Goal: Task Accomplishment & Management: Manage account settings

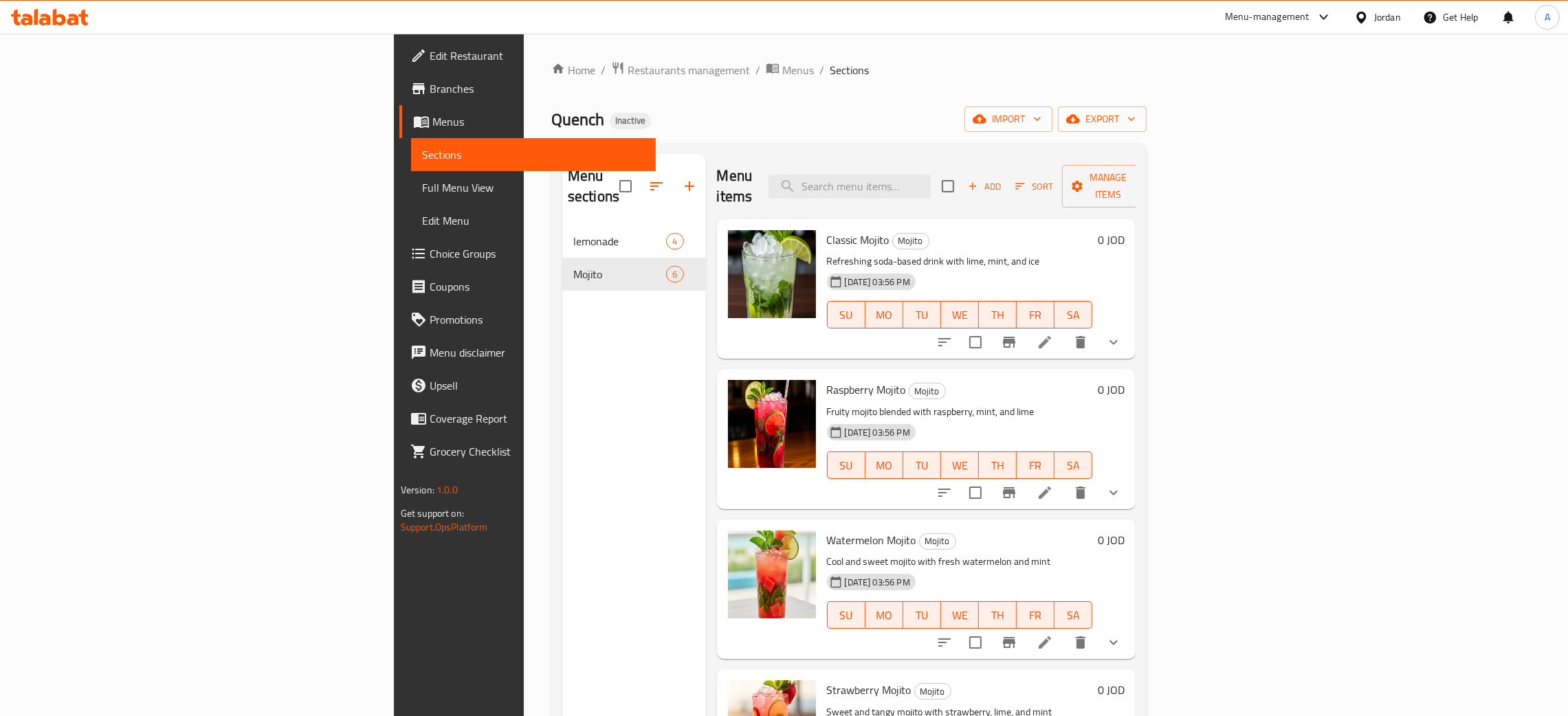
click at [42, 28] on div at bounding box center [50, 17] width 100 height 27
click at [47, 19] on icon at bounding box center [45, 20] width 12 height 12
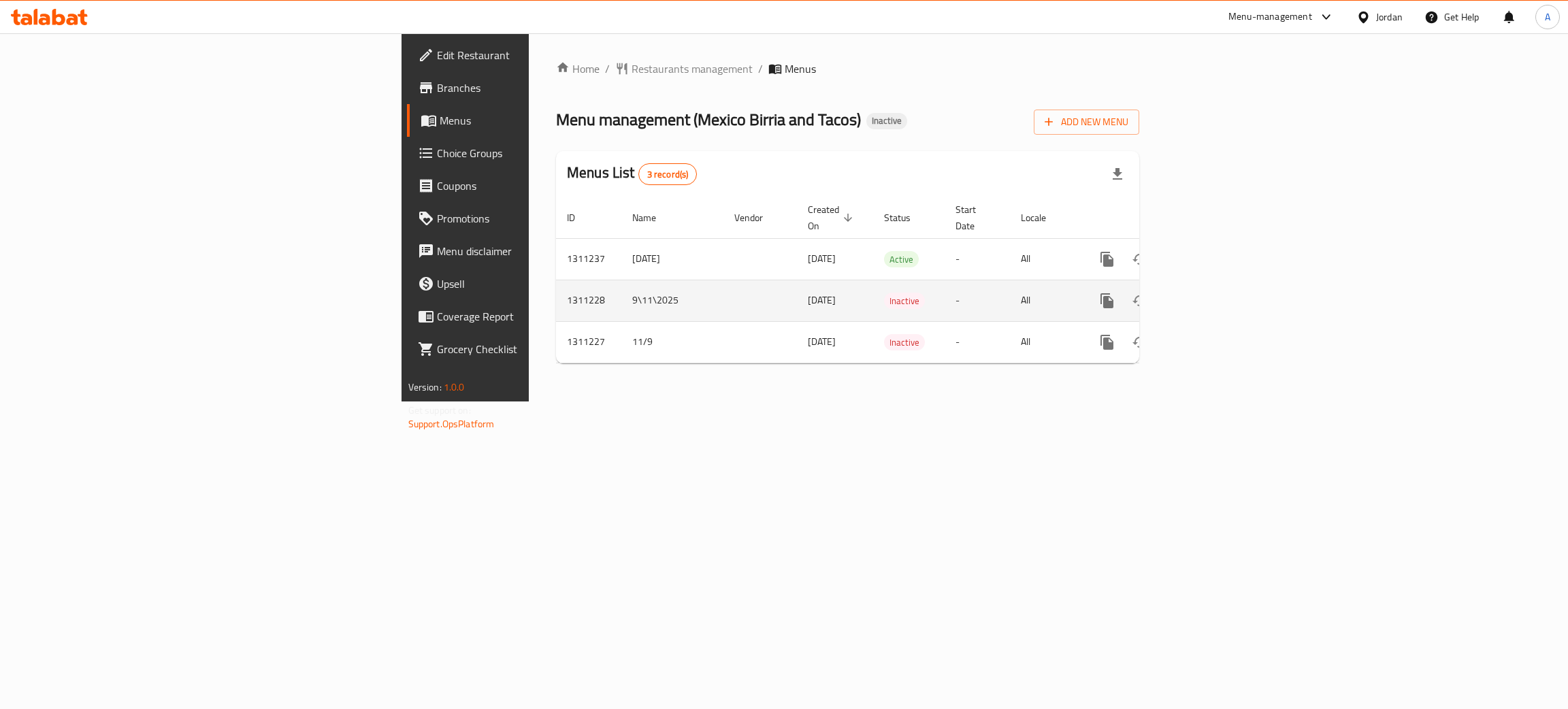
click at [1233, 264] on td "enhanced table" at bounding box center [1156, 259] width 152 height 41
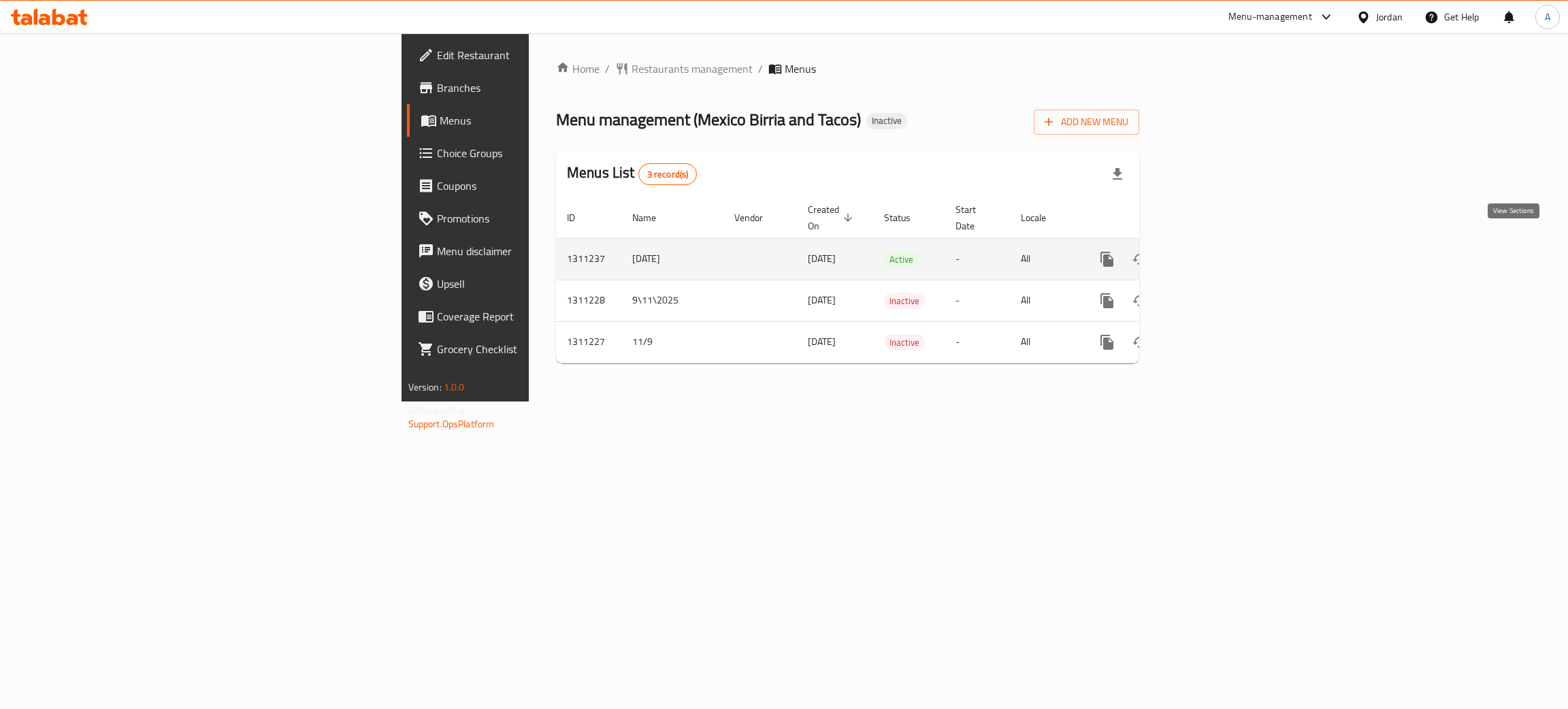
click at [1214, 251] on icon "enhanced table" at bounding box center [1205, 259] width 16 height 16
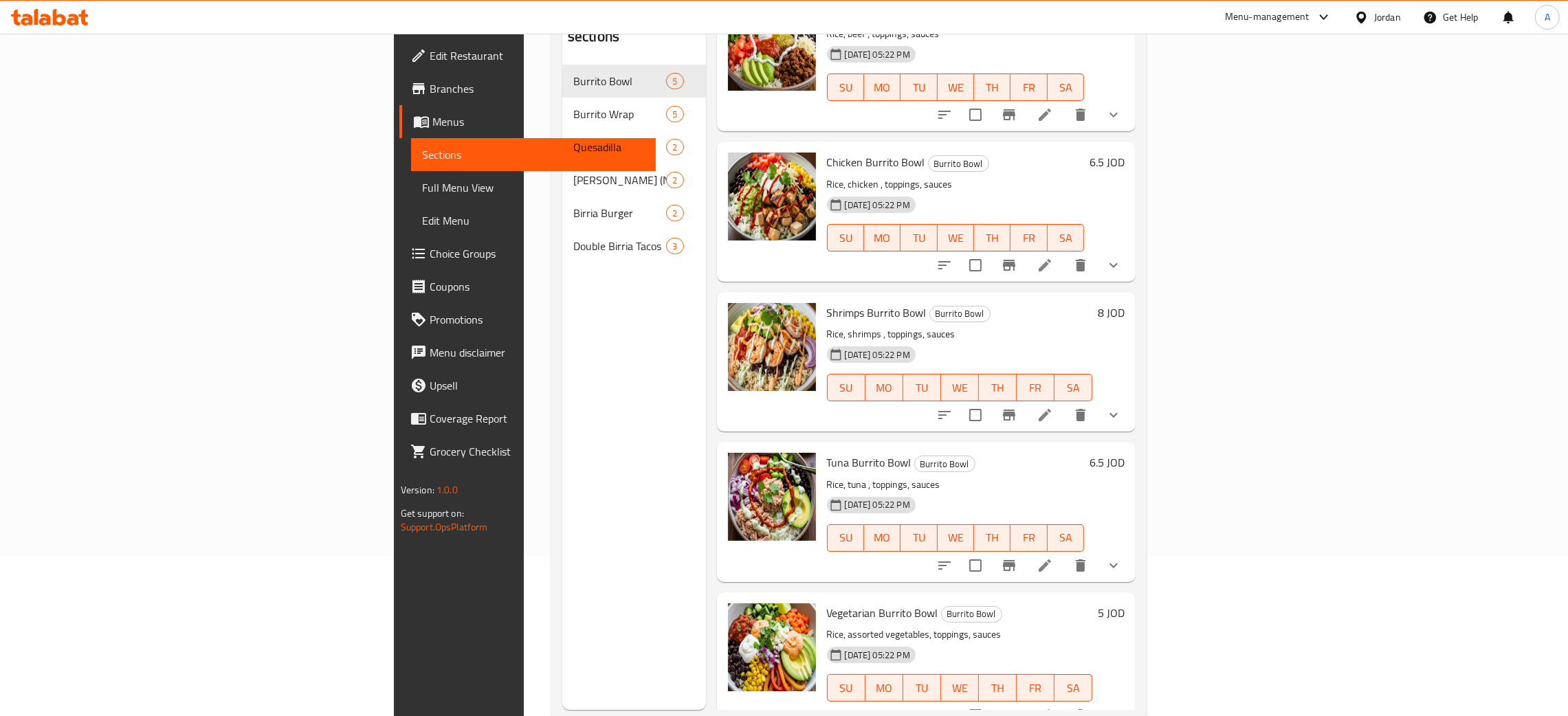
scroll to position [194, 0]
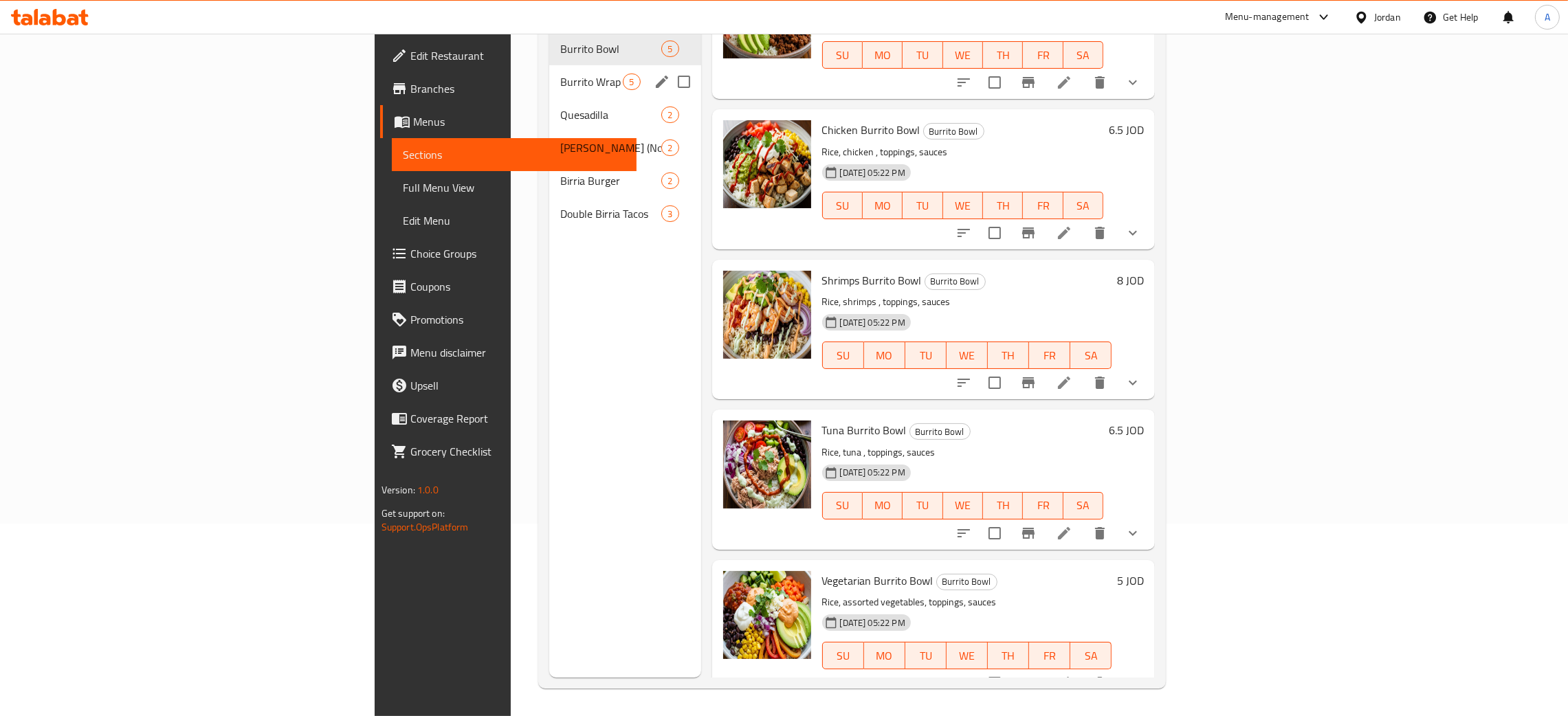
click at [549, 74] on div "Burrito Wrap 5" at bounding box center [625, 82] width 152 height 33
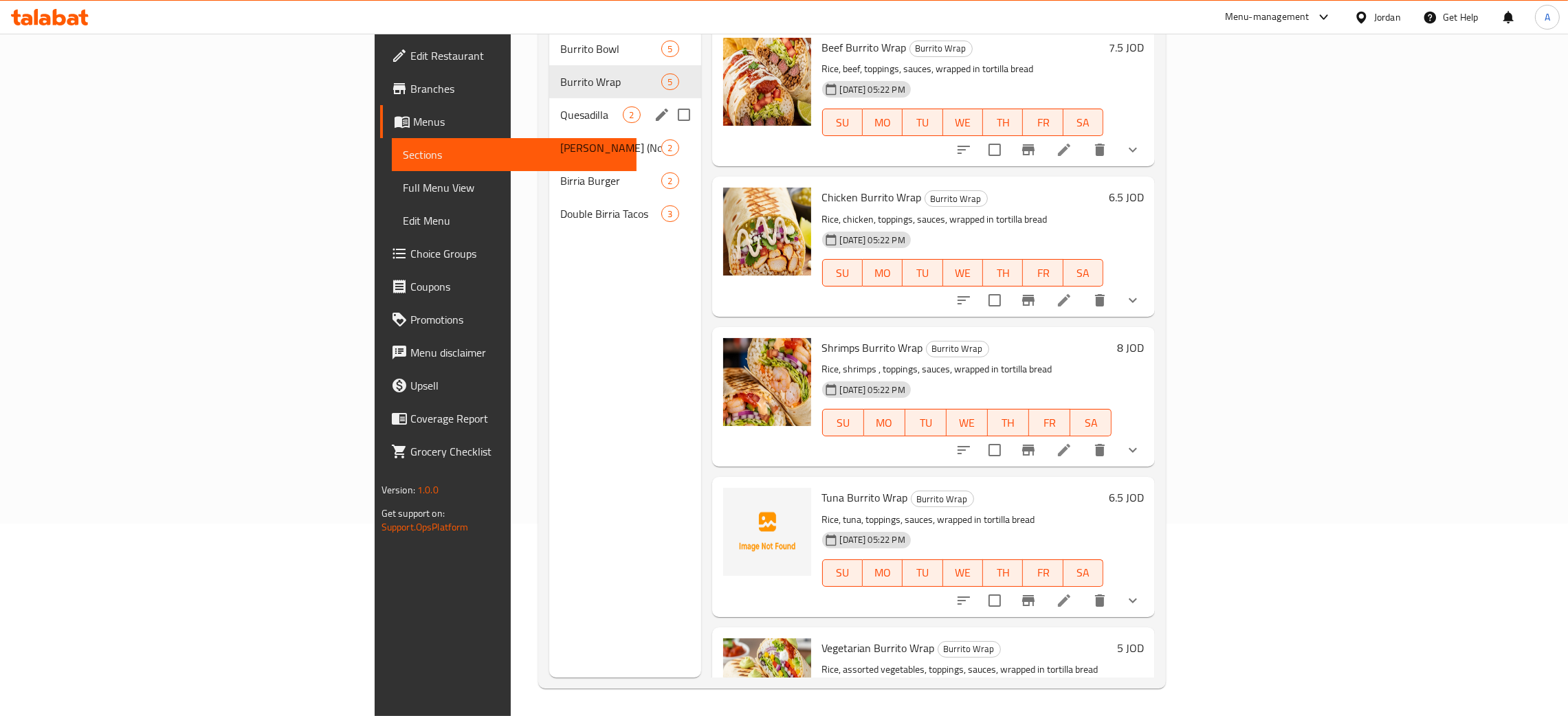
click at [560, 106] on span "Quesadilla" at bounding box center [591, 114] width 62 height 16
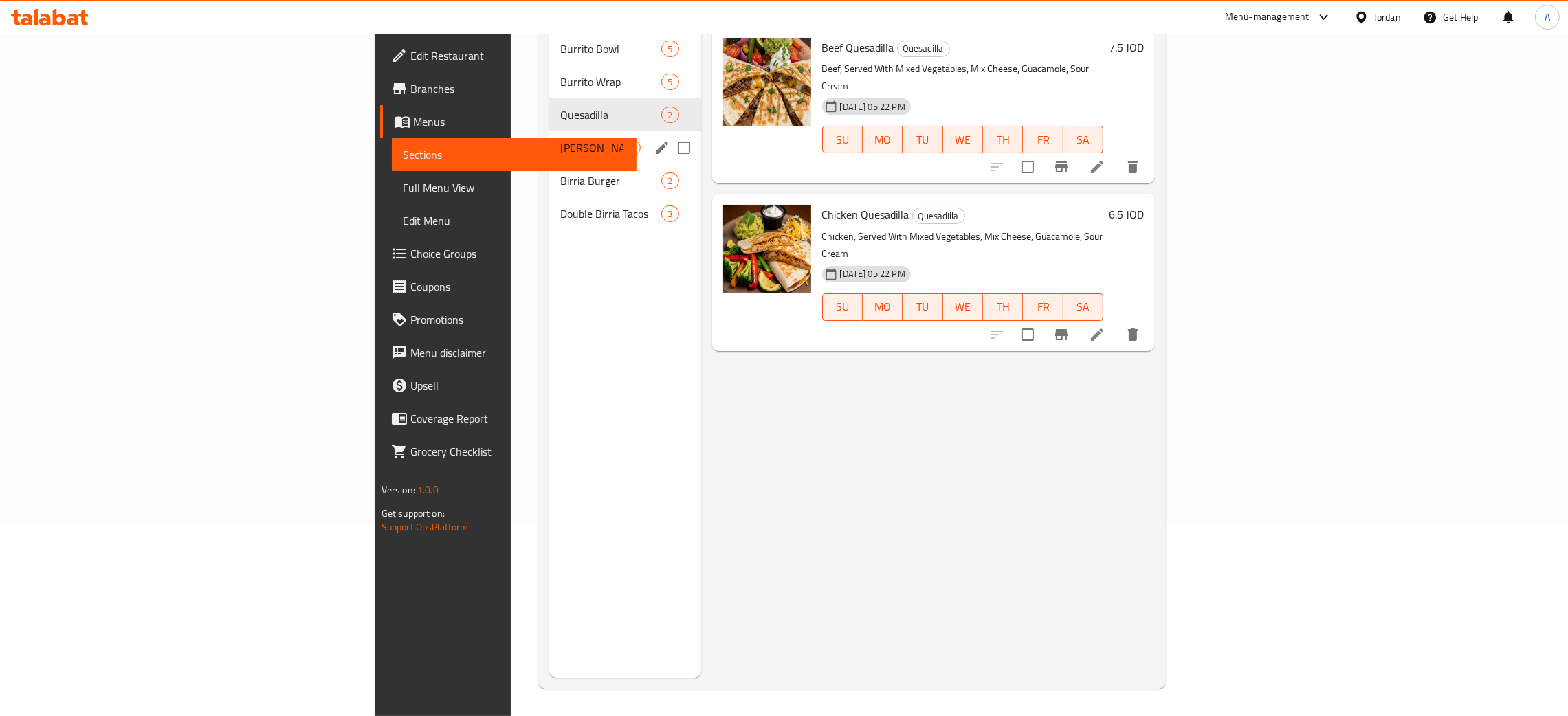
click at [549, 139] on div "[PERSON_NAME] (Noddles) 2" at bounding box center [625, 148] width 152 height 33
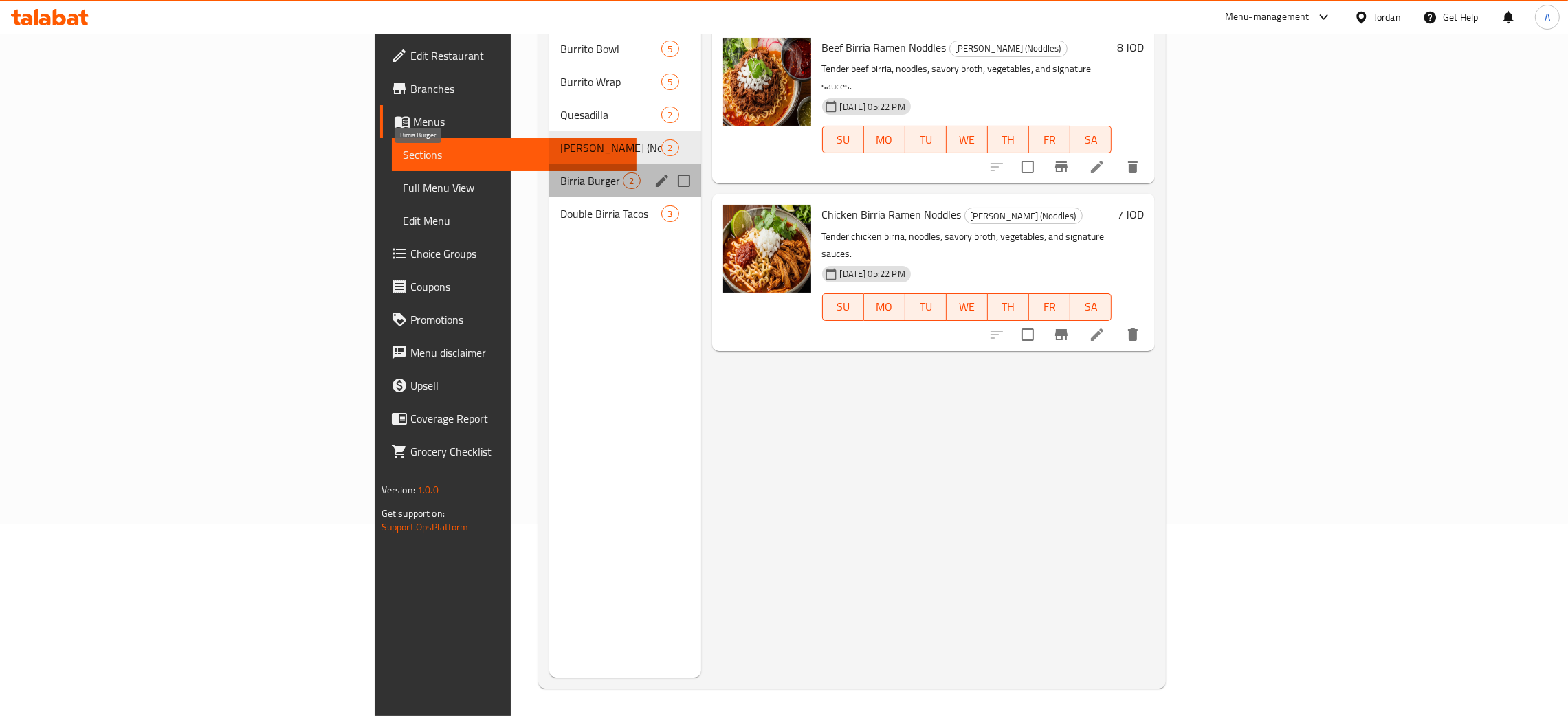
click at [560, 172] on span "Birria Burger" at bounding box center [591, 180] width 62 height 16
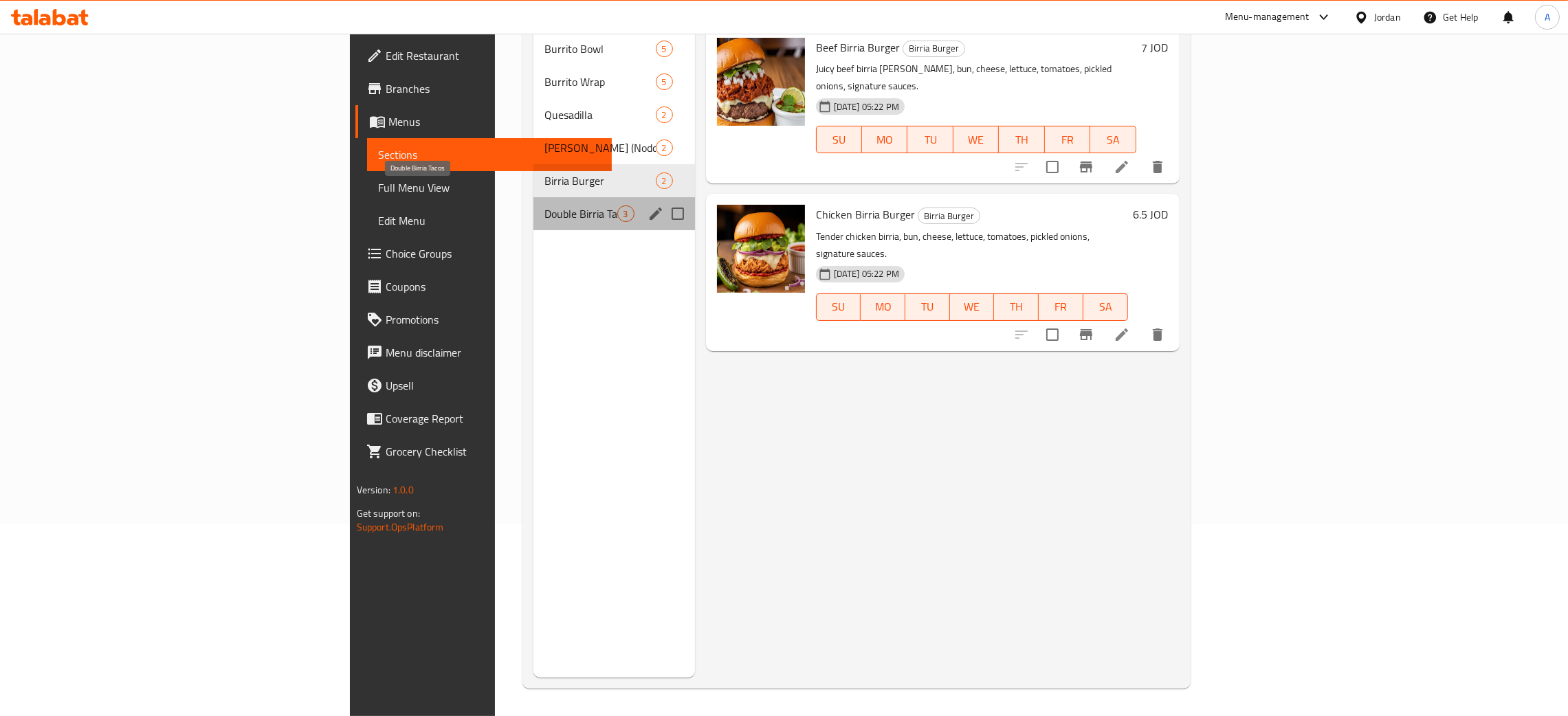
click at [544, 206] on span "Double Birria Tacos" at bounding box center [581, 214] width 73 height 16
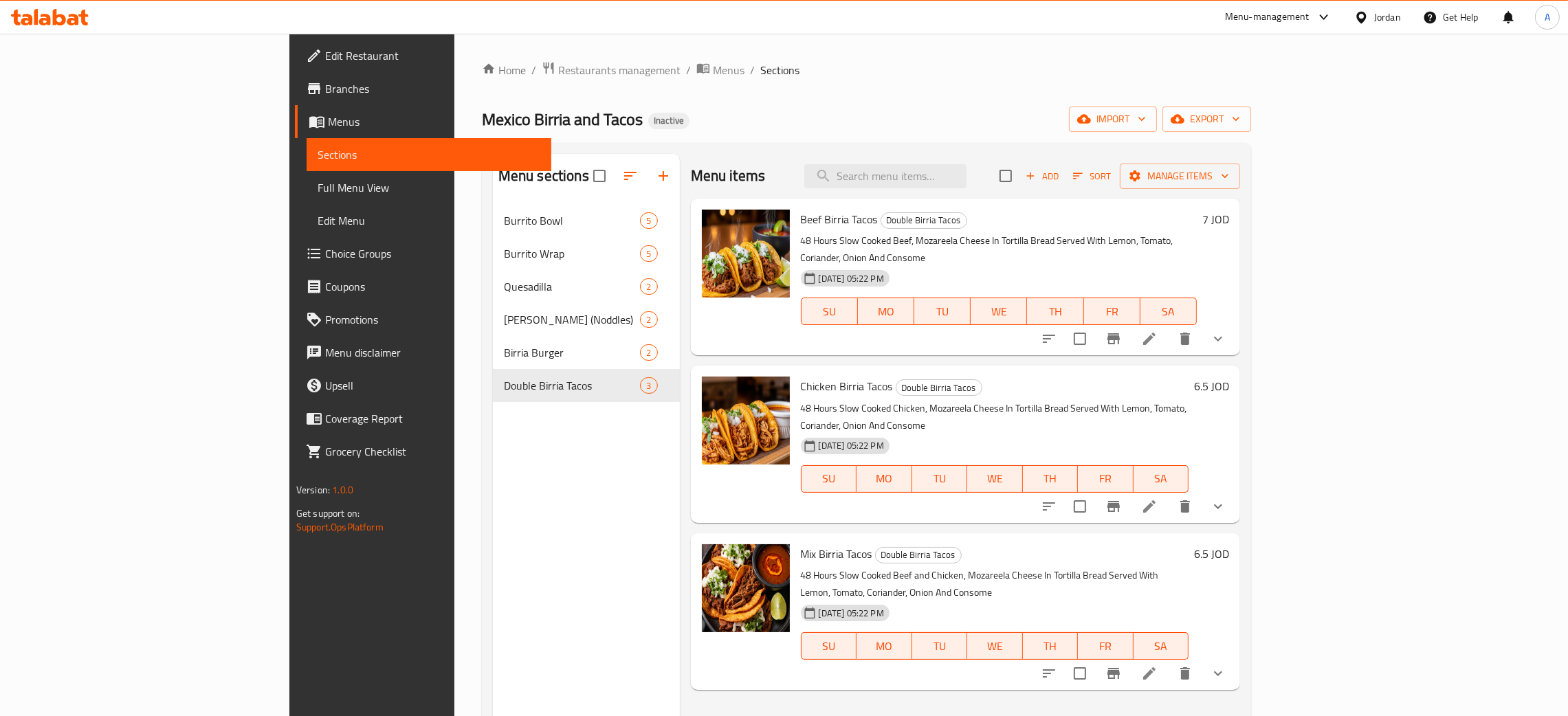
click at [325, 60] on span "Edit Restaurant" at bounding box center [433, 56] width 215 height 16
